Goal: Task Accomplishment & Management: Manage account settings

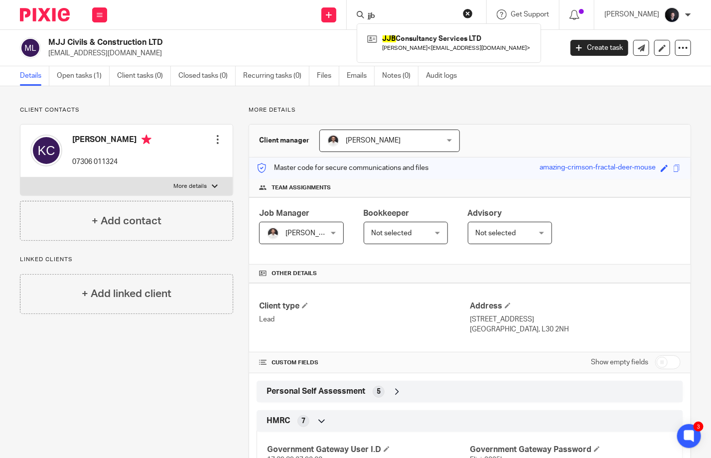
drag, startPoint x: 396, startPoint y: 13, endPoint x: 366, endPoint y: 13, distance: 30.4
click at [366, 13] on div "jjb JJB Consultancy Services LTD Joseph Burns < josephburns01@outlook.com >" at bounding box center [416, 14] width 139 height 29
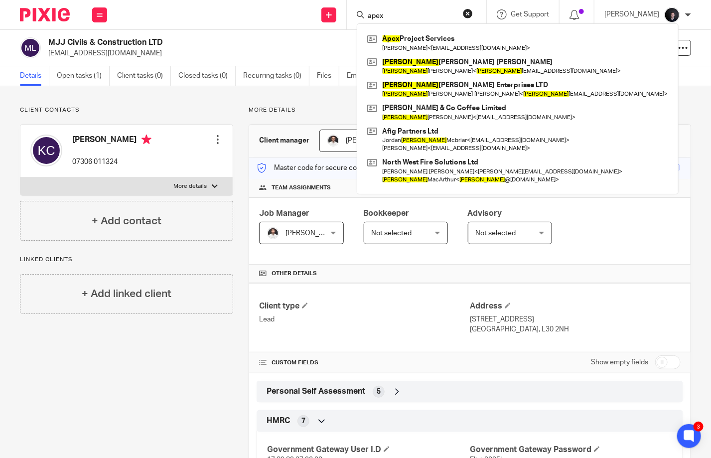
type input "apex"
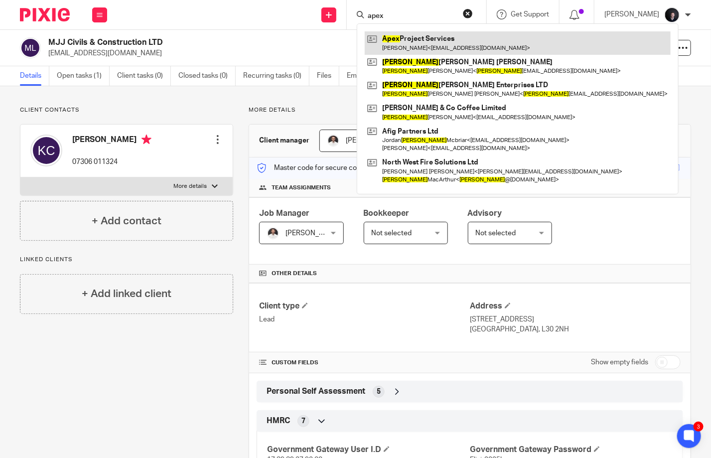
click at [443, 46] on link at bounding box center [518, 42] width 306 height 23
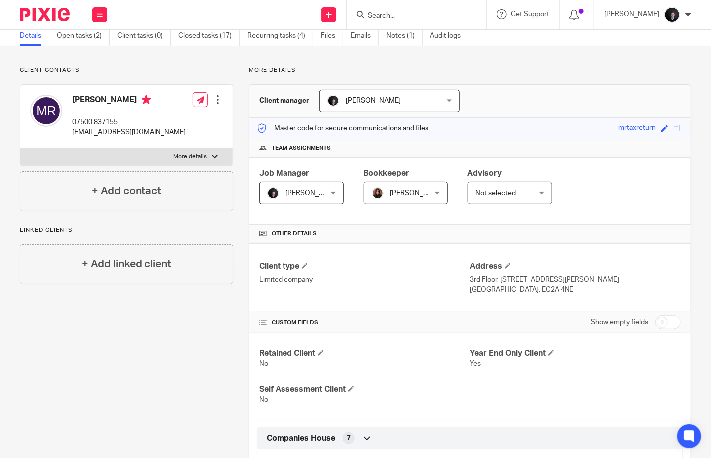
scroll to position [199, 0]
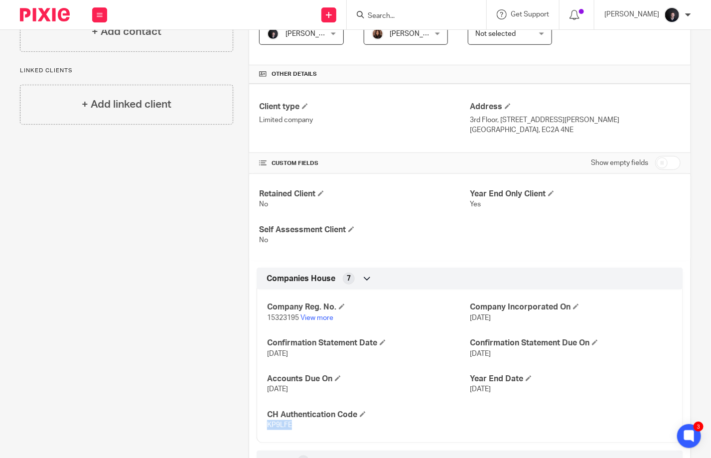
drag, startPoint x: 277, startPoint y: 423, endPoint x: 263, endPoint y: 423, distance: 14.4
click at [263, 423] on div "Company Reg. No. 15323195 View more Company Incorporated On 1 Dec 2023 Confirma…" at bounding box center [470, 362] width 426 height 161
copy span "KP9LFE"
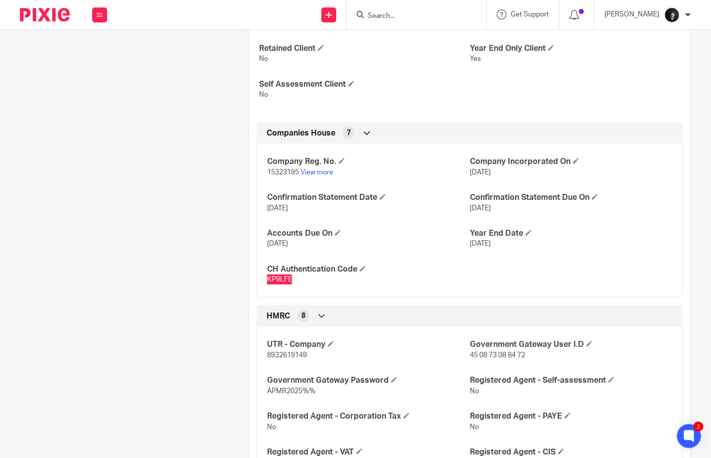
scroll to position [448, 0]
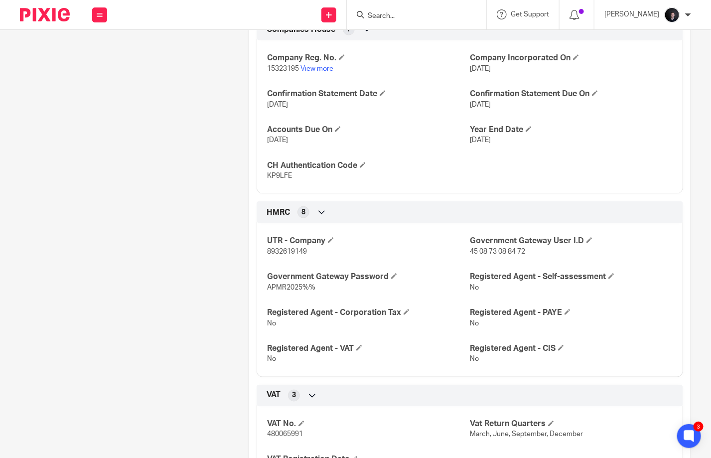
click at [399, 15] on input "Search" at bounding box center [412, 16] width 90 height 9
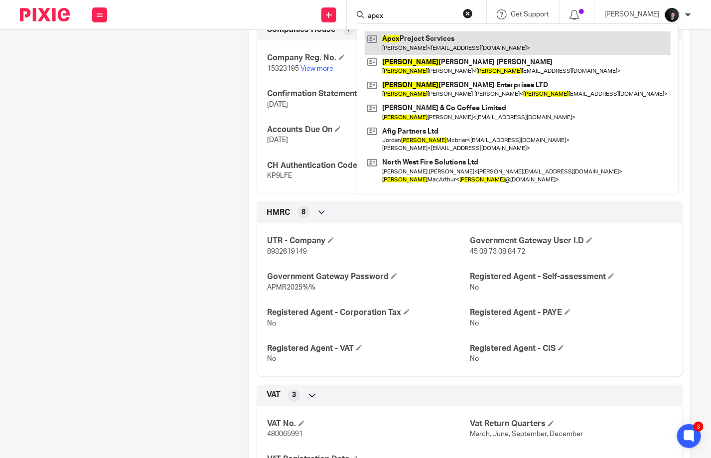
type input "apex"
click at [414, 35] on link at bounding box center [518, 42] width 306 height 23
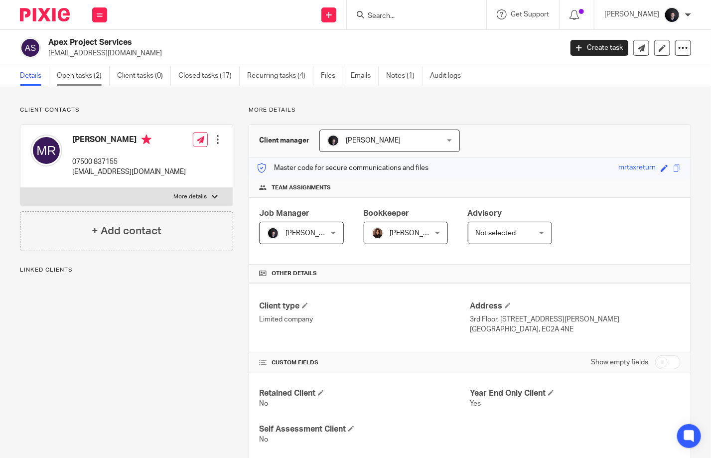
click at [70, 74] on link "Open tasks (2)" at bounding box center [83, 75] width 53 height 19
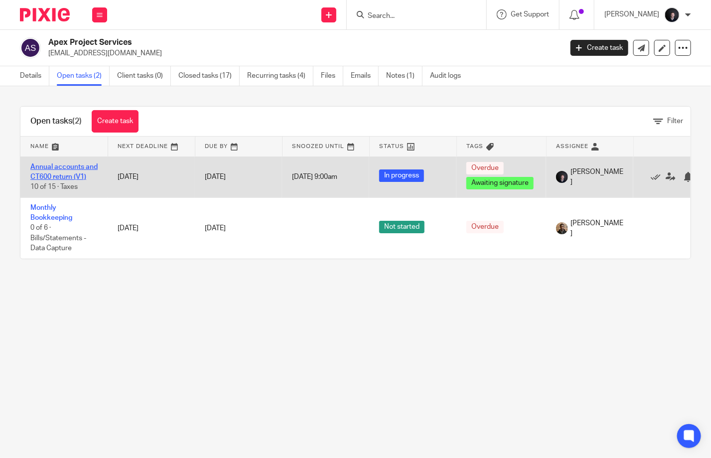
click at [52, 174] on link "Annual accounts and CT600 return (V1)" at bounding box center [63, 171] width 67 height 17
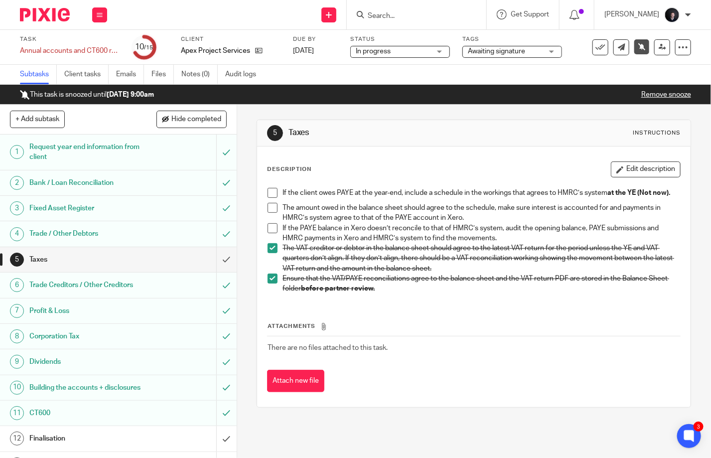
click at [269, 233] on span at bounding box center [273, 228] width 10 height 10
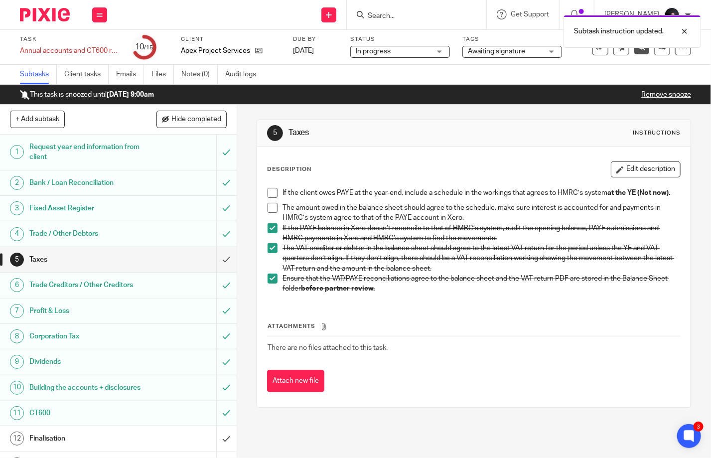
click at [268, 210] on span at bounding box center [273, 208] width 10 height 10
click at [273, 190] on span at bounding box center [273, 193] width 10 height 10
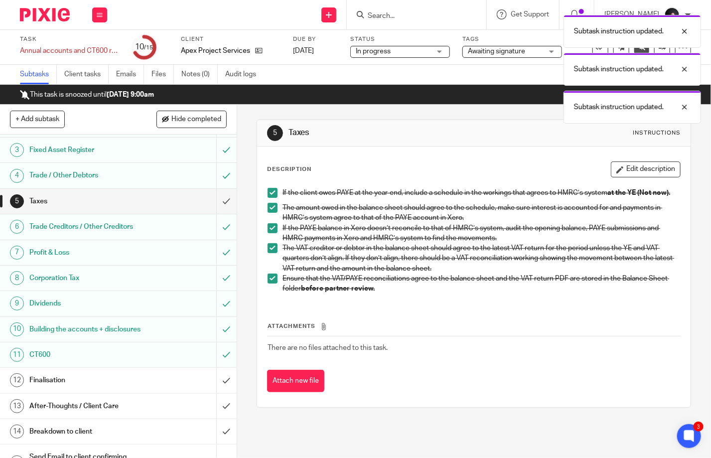
scroll to position [87, 0]
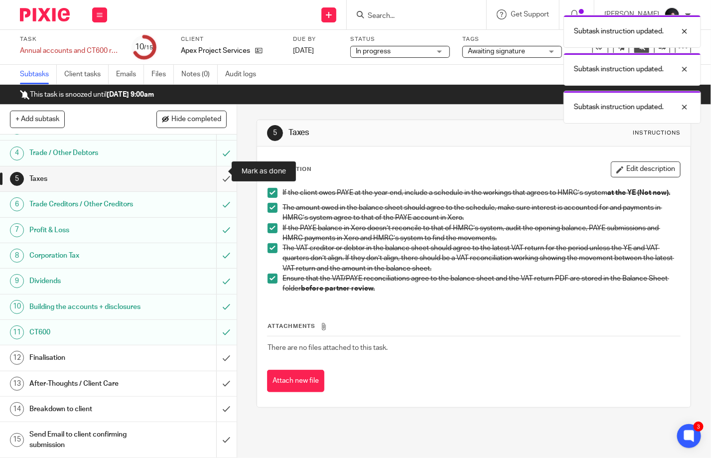
click at [217, 176] on input "submit" at bounding box center [118, 178] width 237 height 25
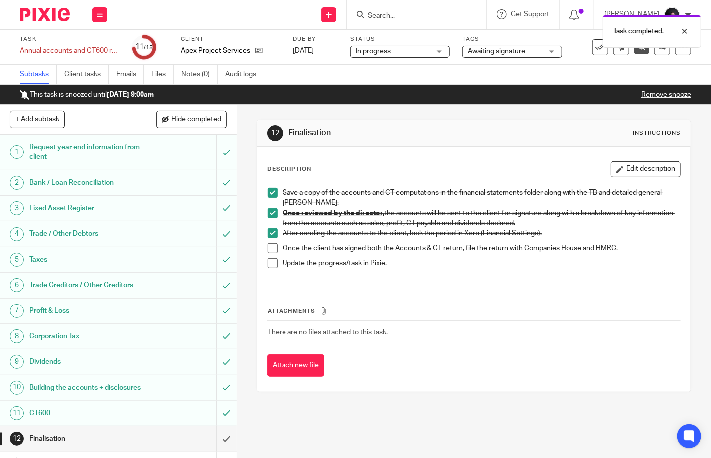
click at [269, 246] on span at bounding box center [273, 248] width 10 height 10
click at [273, 264] on span at bounding box center [273, 263] width 10 height 10
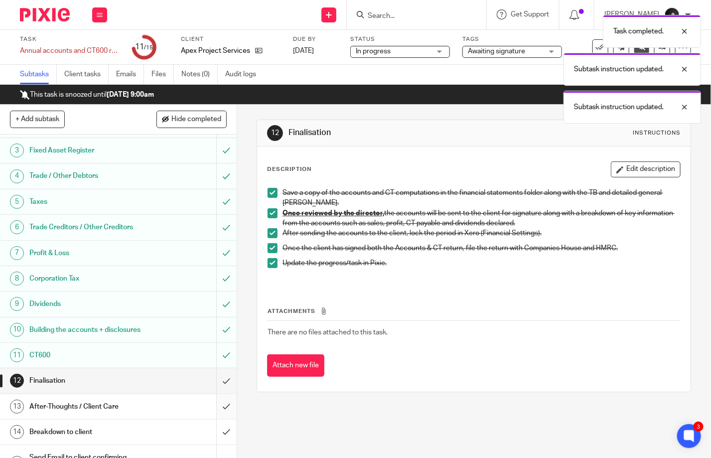
scroll to position [87, 0]
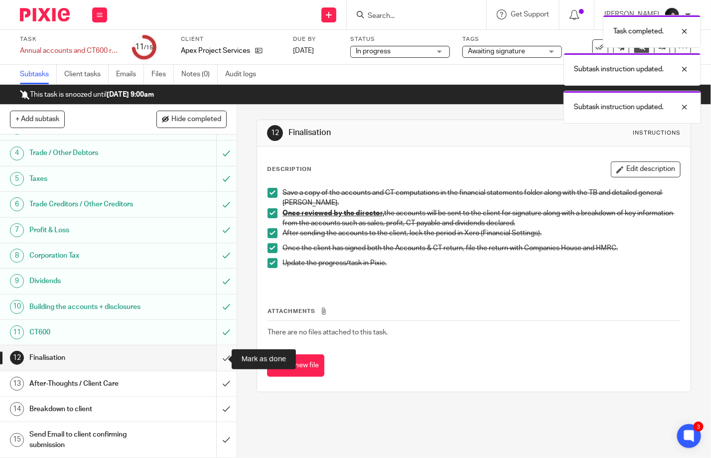
click at [215, 357] on input "submit" at bounding box center [118, 357] width 237 height 25
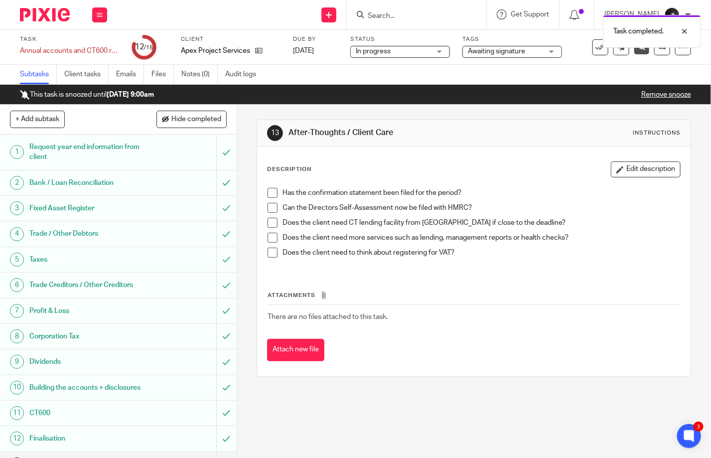
click at [272, 194] on span at bounding box center [273, 193] width 10 height 10
click at [270, 209] on span at bounding box center [273, 208] width 10 height 10
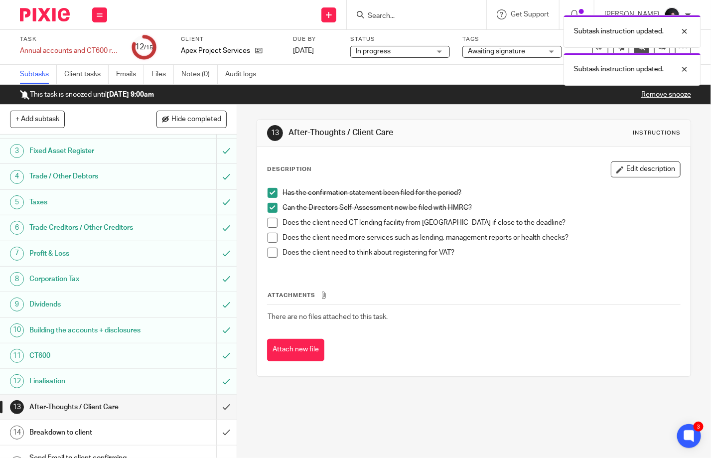
scroll to position [87, 0]
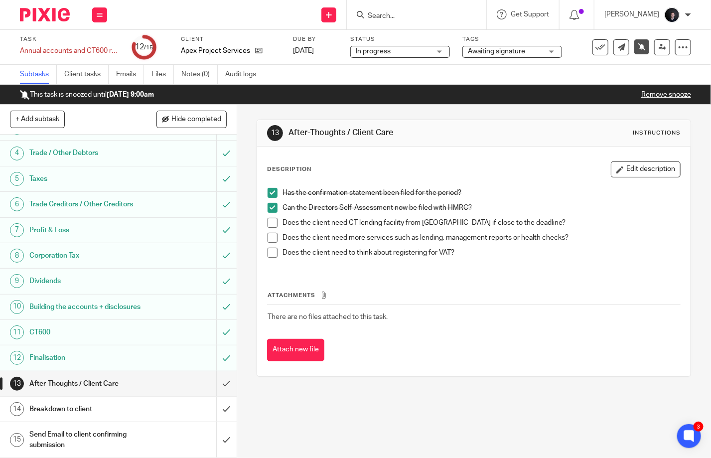
click at [268, 221] on span at bounding box center [273, 223] width 10 height 10
click at [270, 237] on span at bounding box center [273, 238] width 10 height 10
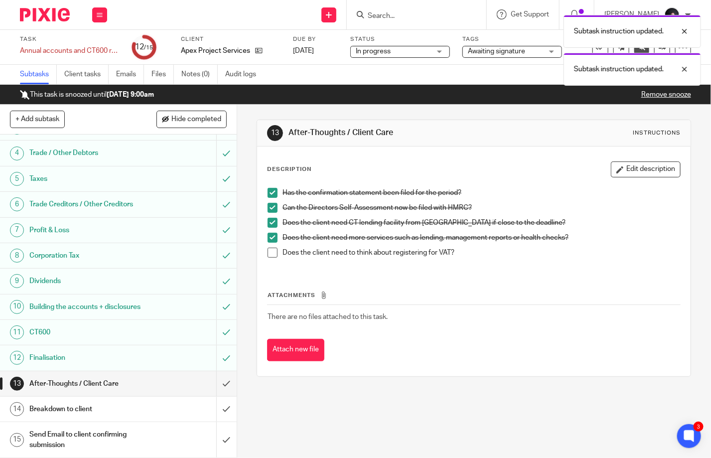
click at [271, 250] on span at bounding box center [273, 253] width 10 height 10
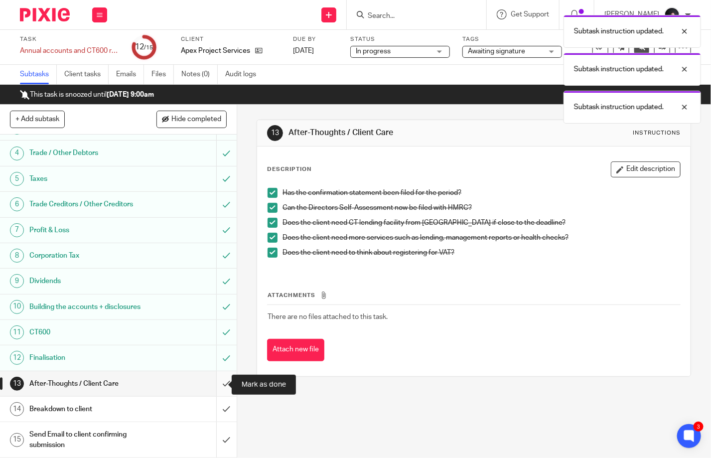
click at [211, 384] on input "submit" at bounding box center [118, 383] width 237 height 25
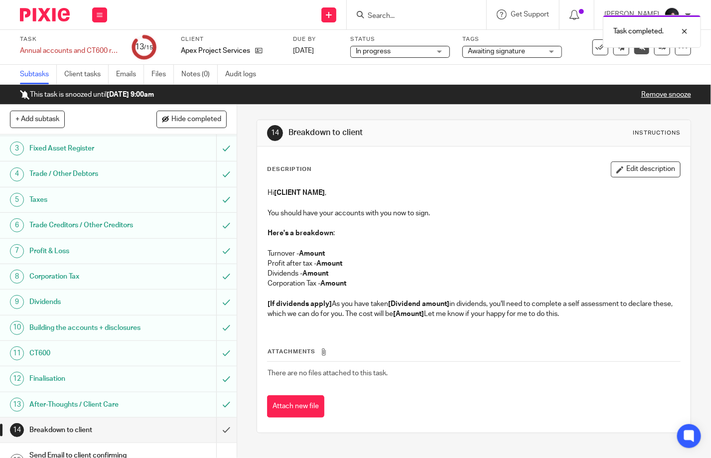
scroll to position [87, 0]
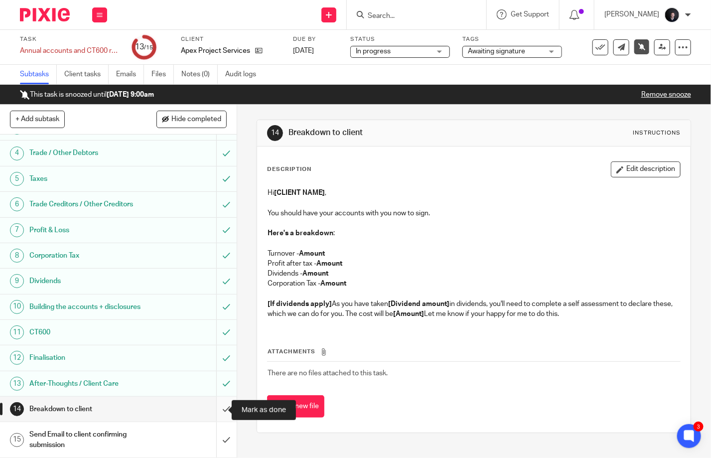
click at [219, 411] on input "submit" at bounding box center [118, 409] width 237 height 25
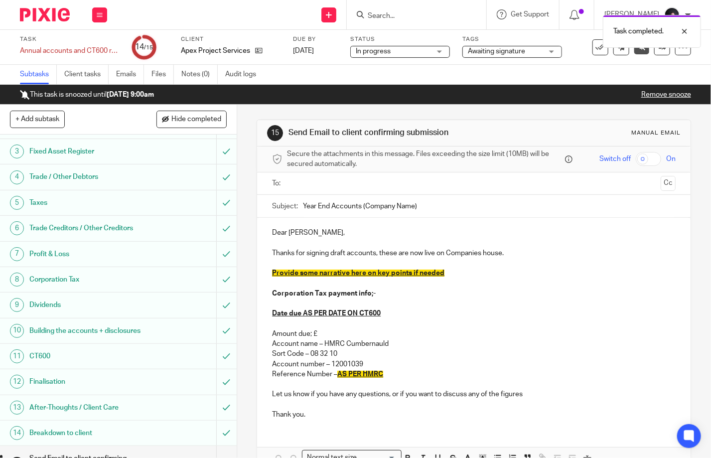
scroll to position [87, 0]
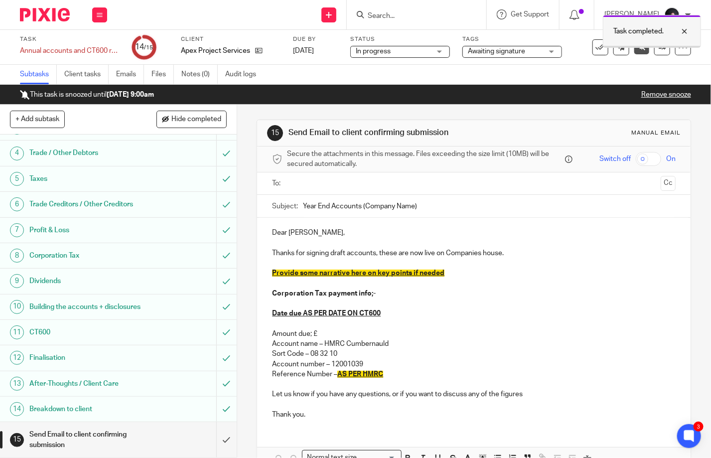
click at [686, 29] on div at bounding box center [677, 31] width 27 height 12
drag, startPoint x: 668, startPoint y: 93, endPoint x: 654, endPoint y: 83, distance: 16.7
click at [667, 94] on link "Remove snooze" at bounding box center [666, 94] width 50 height 7
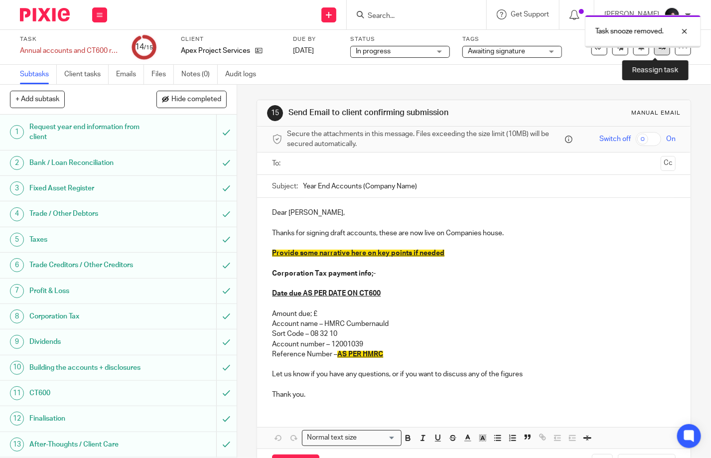
click at [661, 52] on link at bounding box center [662, 47] width 16 height 16
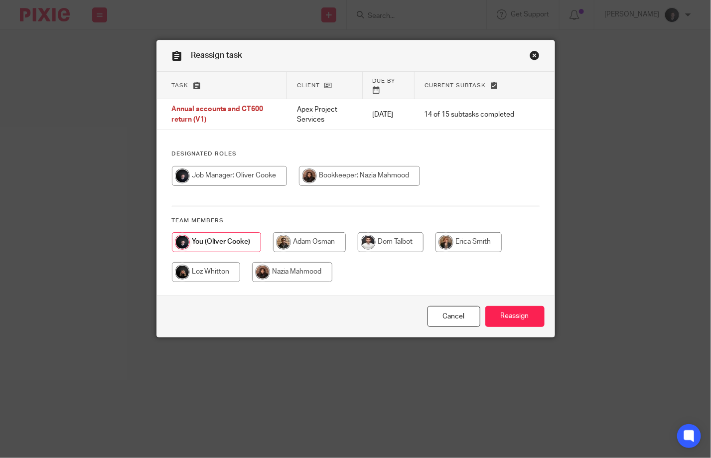
click at [352, 169] on input "radio" at bounding box center [359, 176] width 121 height 20
radio input "true"
click at [497, 311] on input "Reassign" at bounding box center [514, 316] width 59 height 21
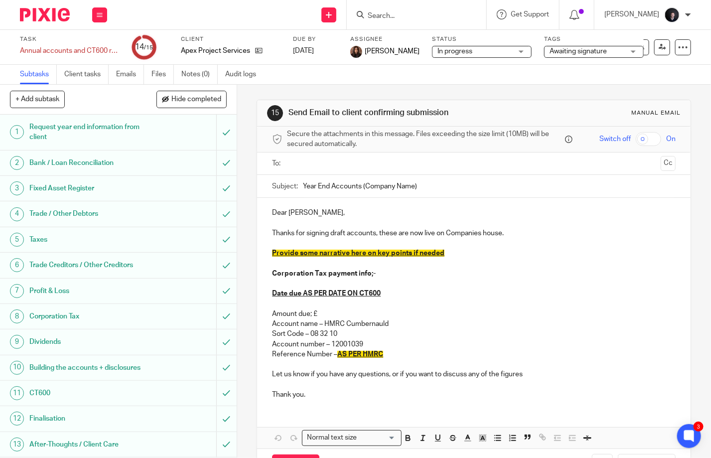
click at [409, 15] on input "Search" at bounding box center [412, 16] width 90 height 9
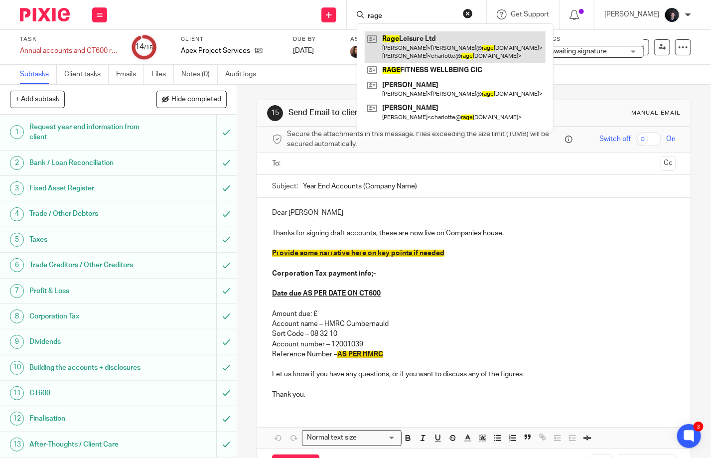
type input "rage"
click at [435, 38] on link at bounding box center [455, 46] width 181 height 31
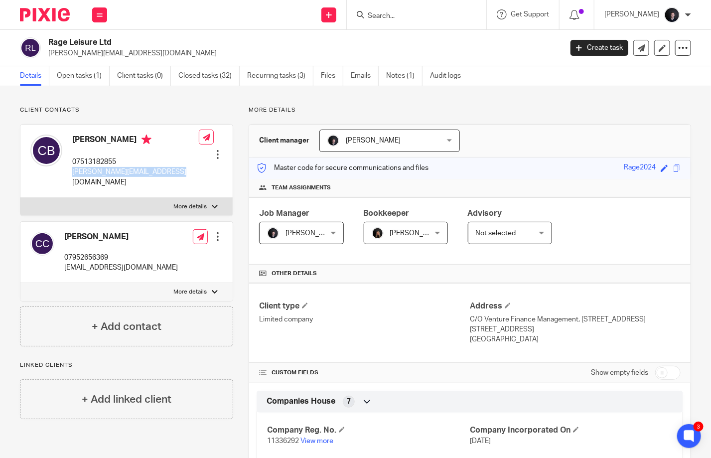
drag, startPoint x: 174, startPoint y: 171, endPoint x: 73, endPoint y: 174, distance: 100.7
click at [73, 174] on div "Craig Brown 07513182855 craig@ragefitnesscompany.com Edit contact Create client…" at bounding box center [126, 161] width 212 height 73
copy p "craig@ragefitnesscompany.com"
